Goal: Check status: Check status

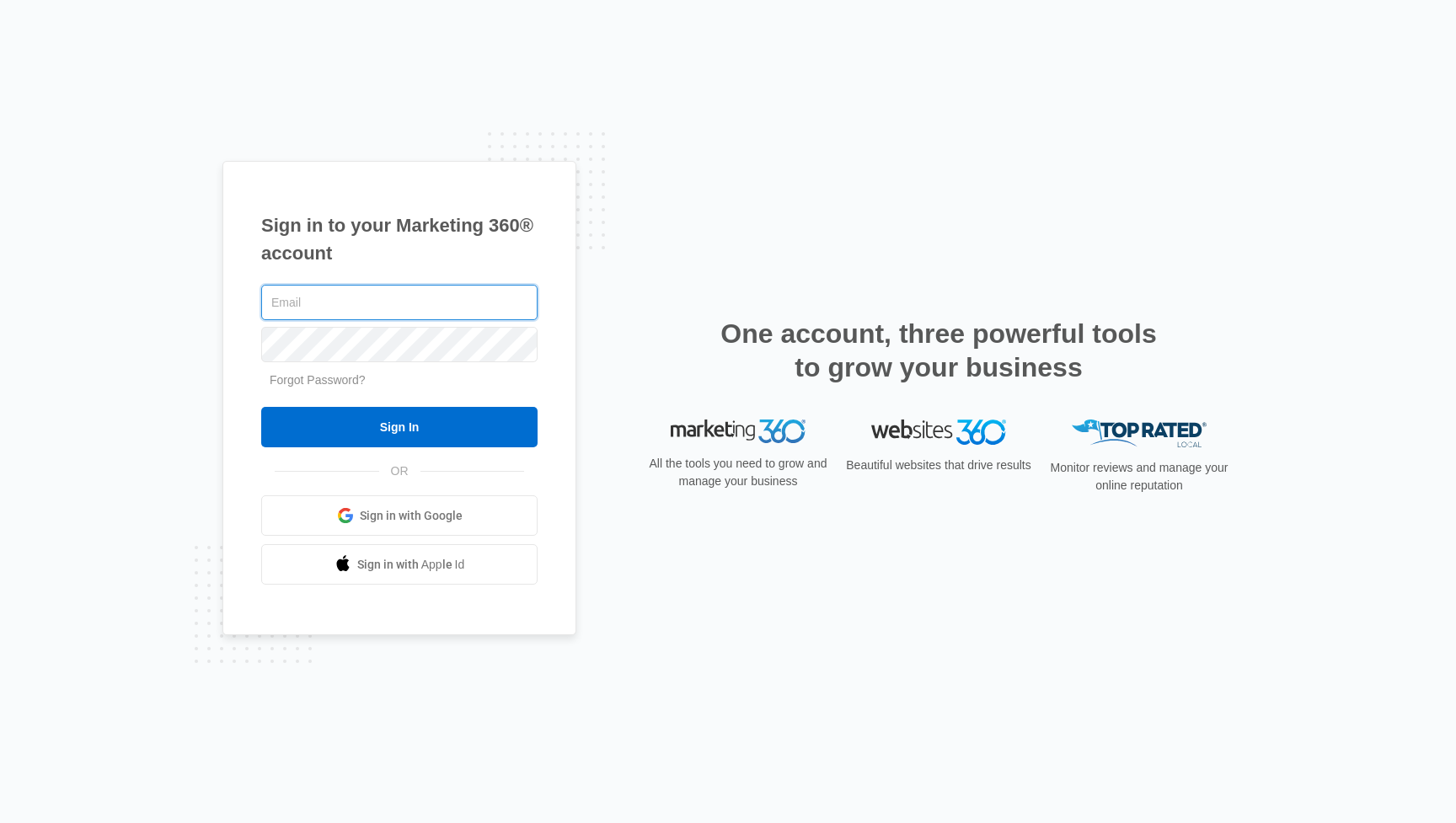
type input "[EMAIL_ADDRESS][DOMAIN_NAME]"
click at [399, 427] on input "Sign In" at bounding box center [399, 427] width 276 height 40
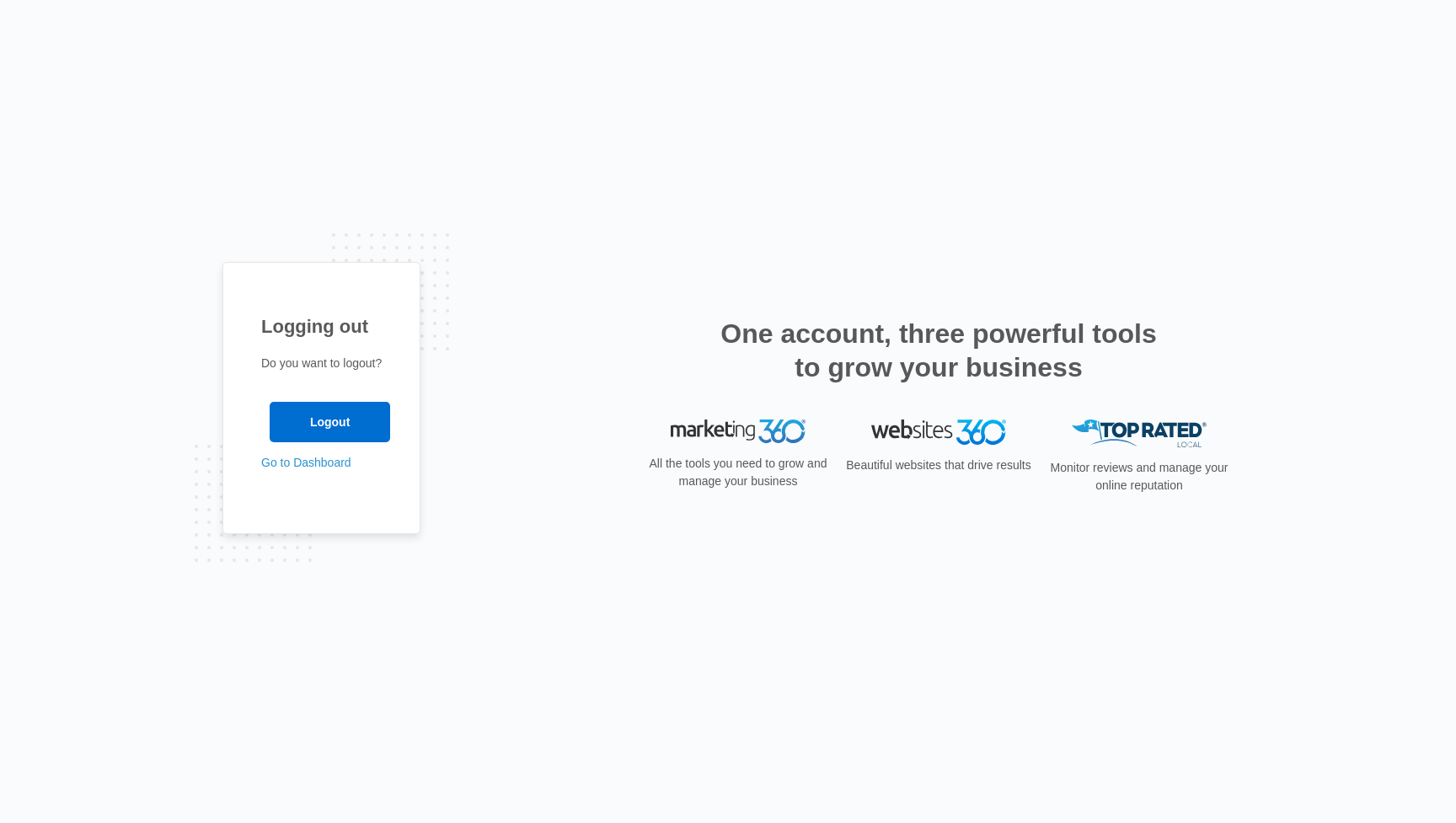
click at [308, 463] on link "Go to Dashboard" at bounding box center [306, 462] width 90 height 13
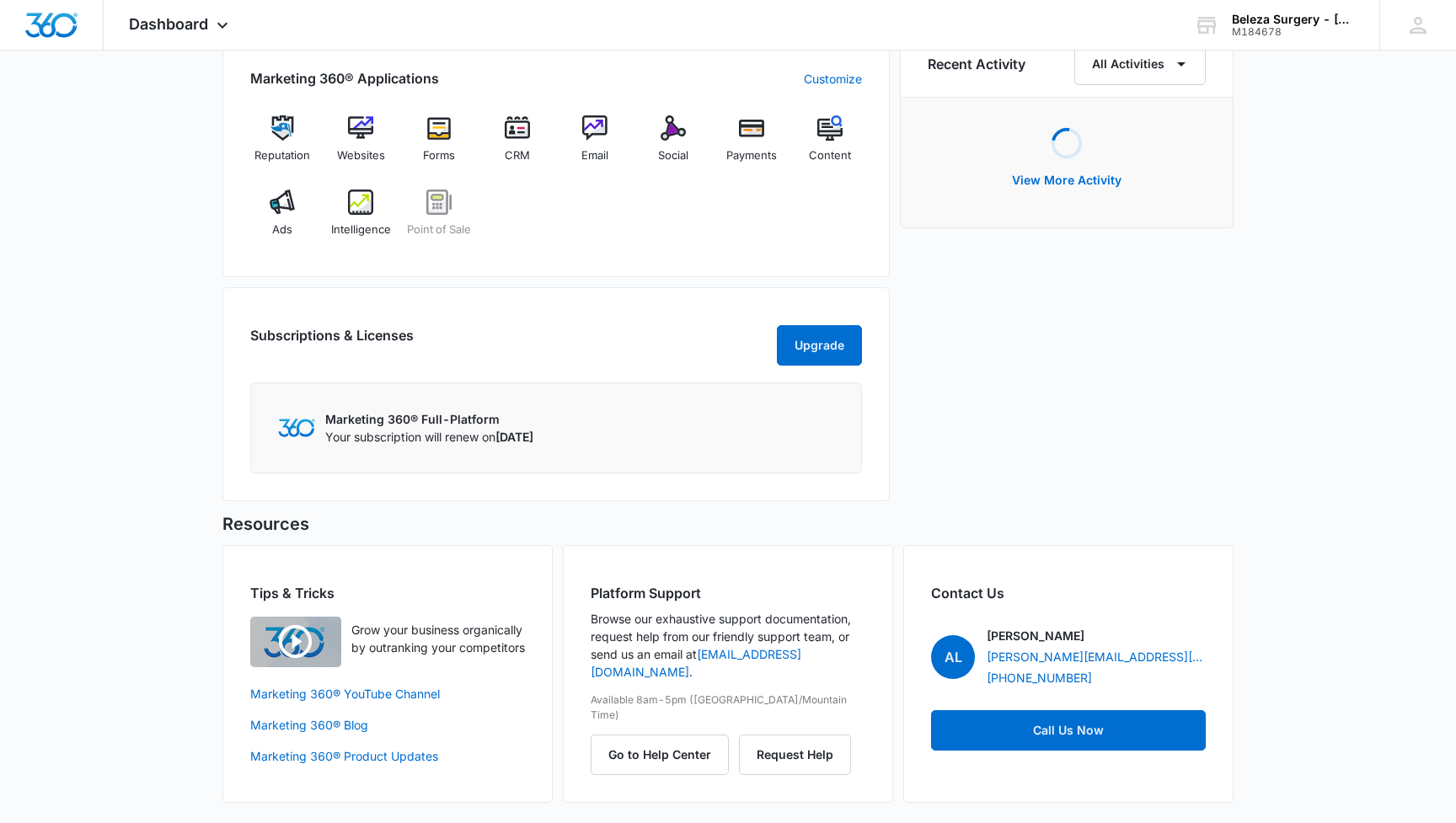
scroll to position [1082, 0]
click at [359, 222] on span "Intelligence" at bounding box center [361, 230] width 60 height 17
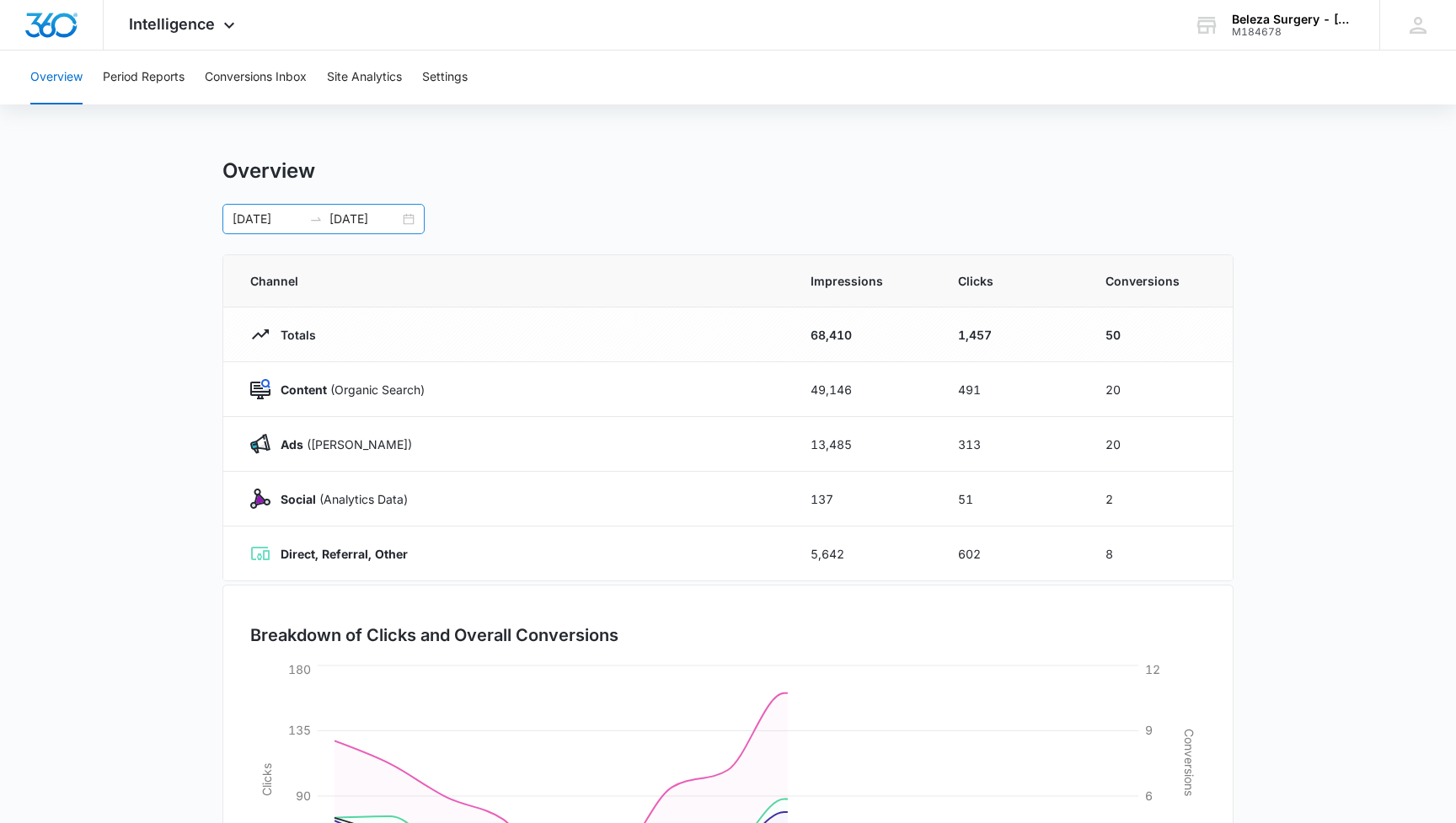
click at [412, 218] on div "[DATE] [DATE]" at bounding box center [323, 219] width 202 height 30
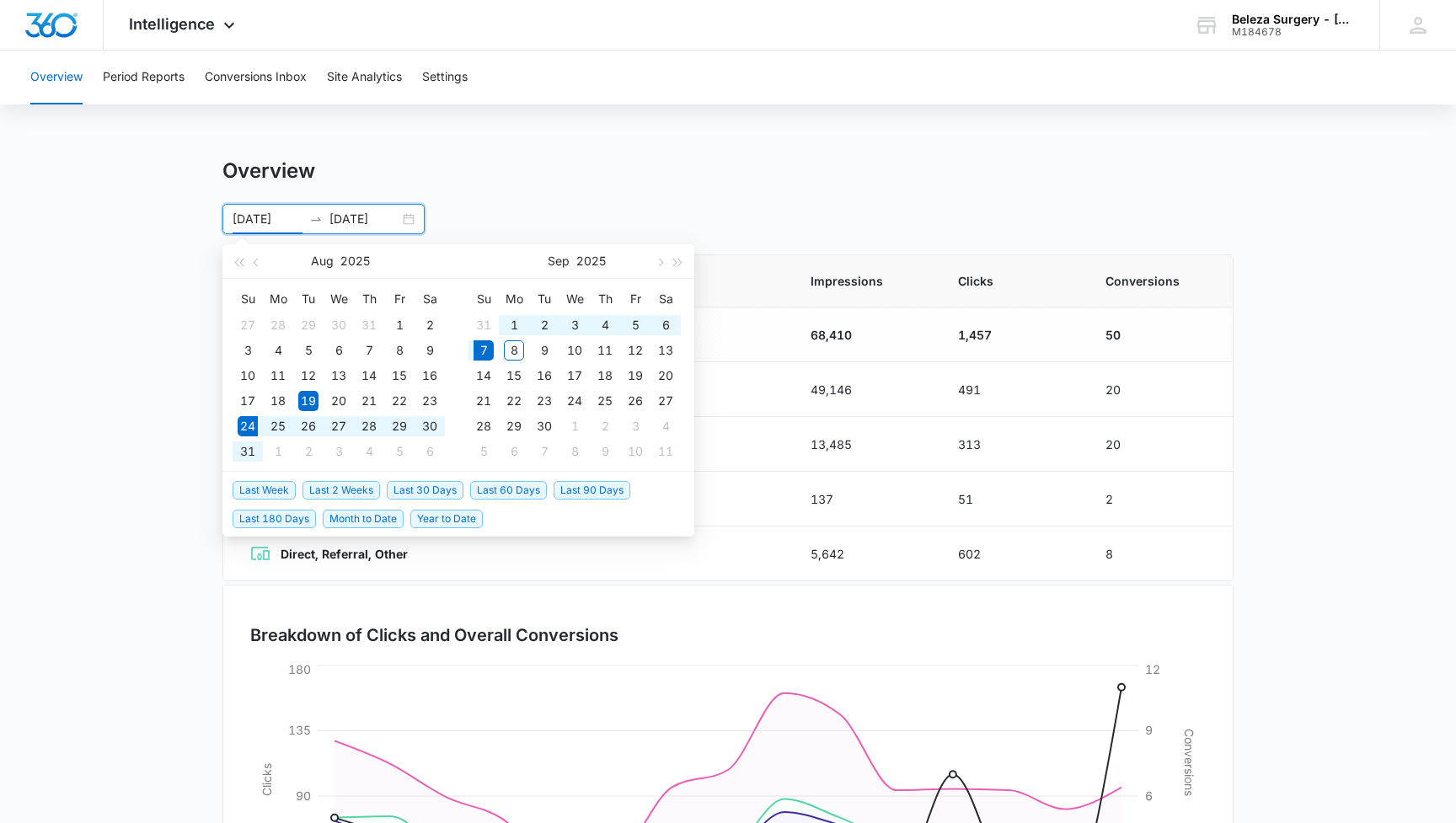
click at [364, 492] on span "Last 2 Weeks" at bounding box center [341, 490] width 78 height 19
type input "[DATE]"
